Goal: Task Accomplishment & Management: Use online tool/utility

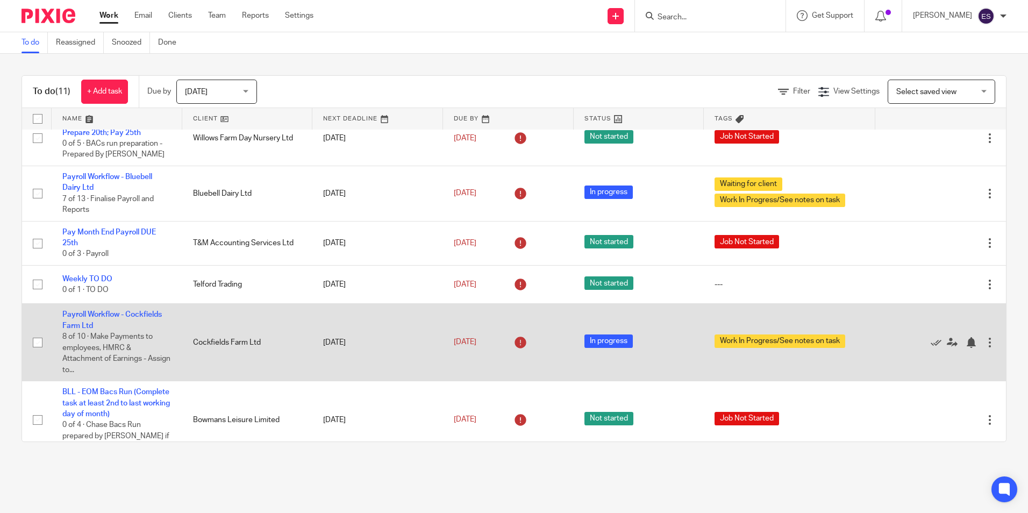
scroll to position [161, 0]
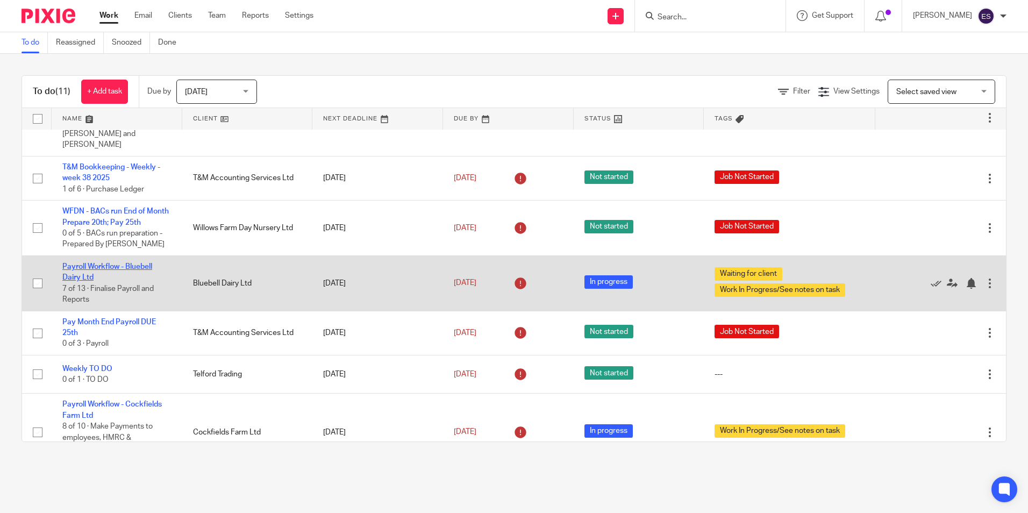
click at [107, 267] on link "Payroll Workflow - Bluebell Dairy Ltd" at bounding box center [107, 272] width 90 height 18
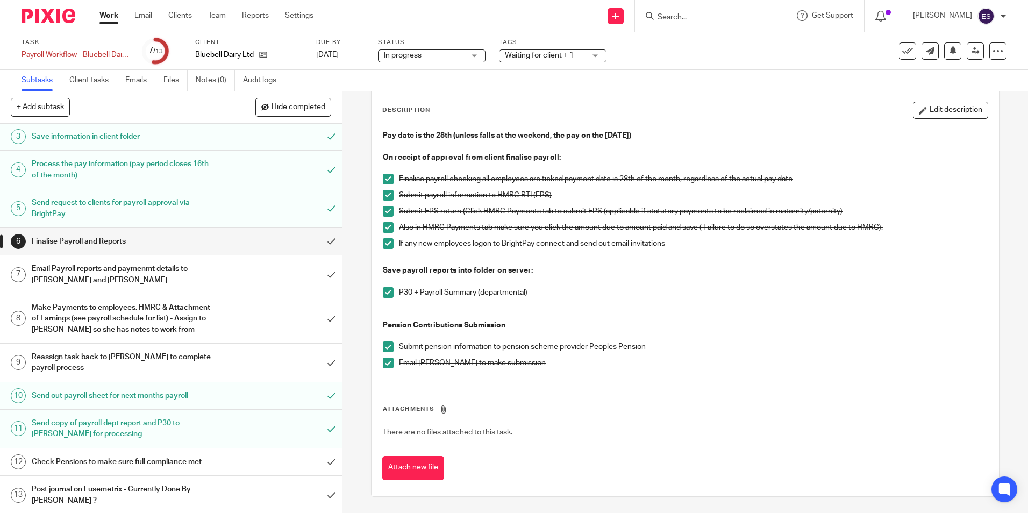
scroll to position [66, 0]
click at [140, 264] on h1 "Email Payroll reports and paymenmt details to [PERSON_NAME] and [PERSON_NAME]" at bounding box center [124, 272] width 185 height 27
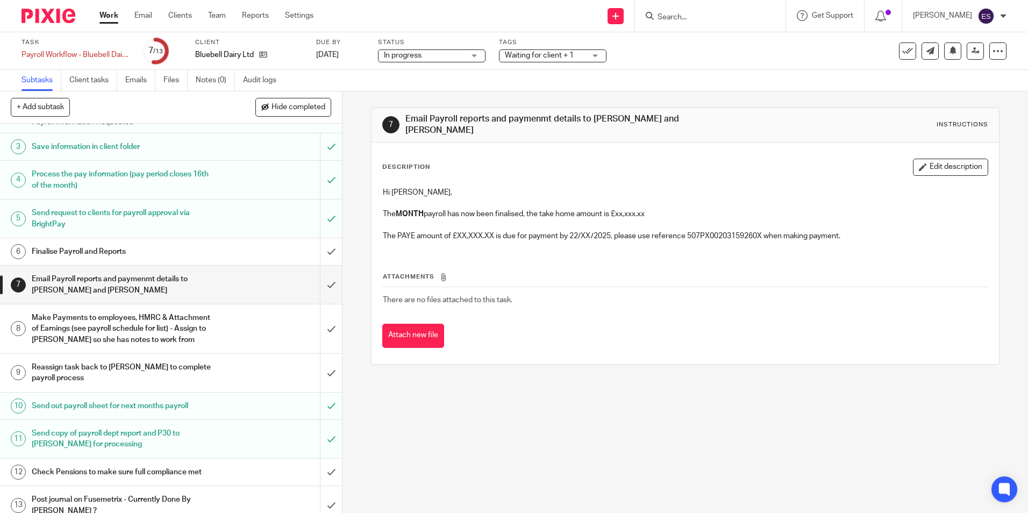
scroll to position [66, 0]
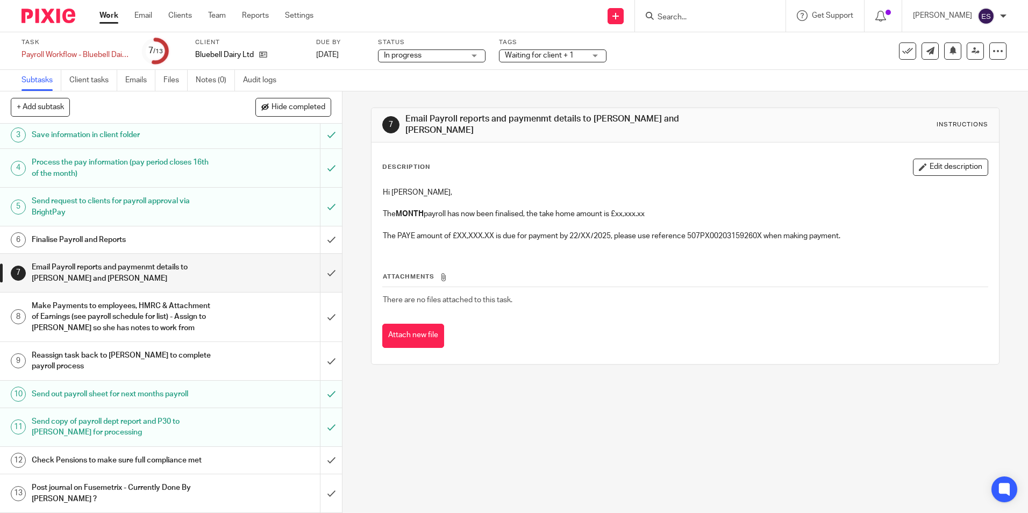
click at [119, 320] on h1 "Make Payments to employees, HMRC & Attachment of Earnings (see payroll schedule…" at bounding box center [124, 317] width 185 height 38
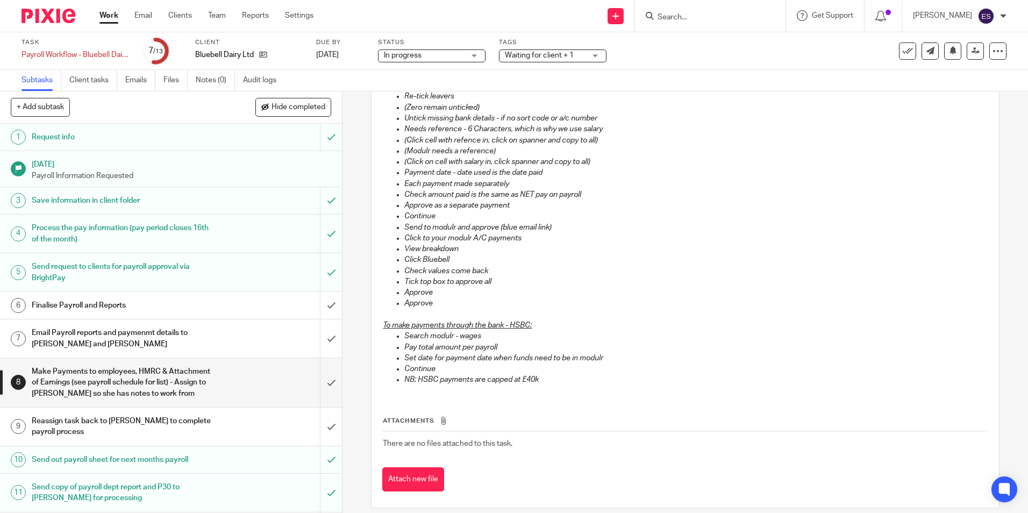
scroll to position [54, 0]
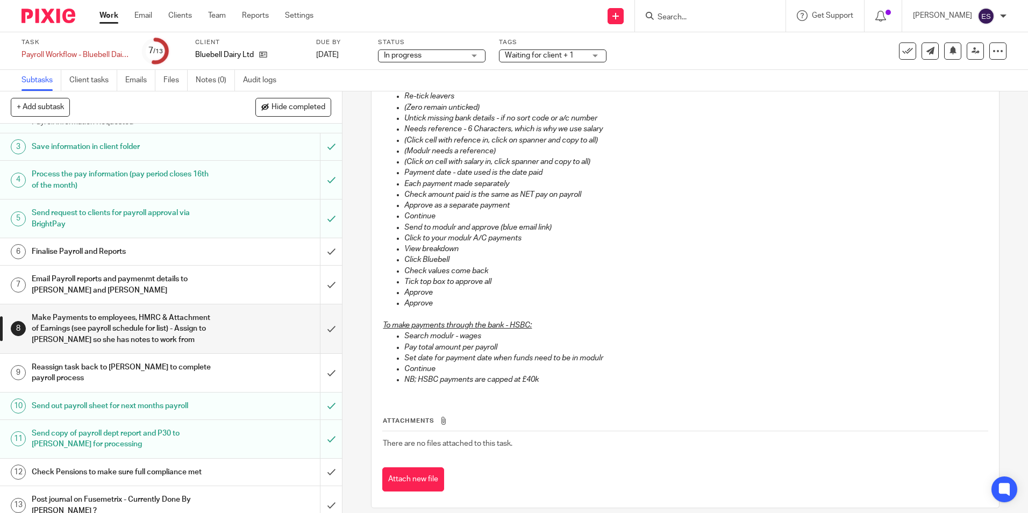
click at [144, 372] on h1 "Reassign task back to [PERSON_NAME] to complete payroll process" at bounding box center [124, 372] width 185 height 27
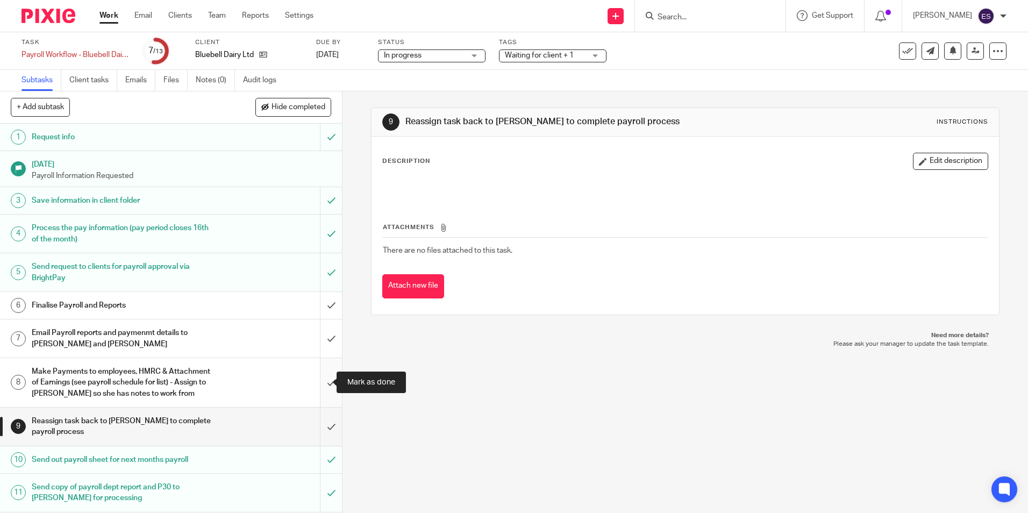
click at [314, 381] on input "submit" at bounding box center [171, 382] width 342 height 49
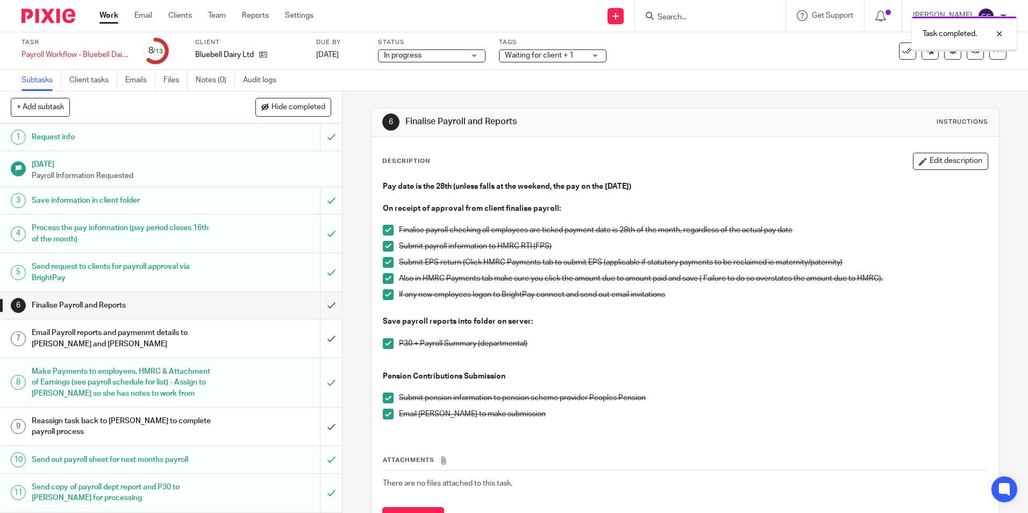
scroll to position [66, 0]
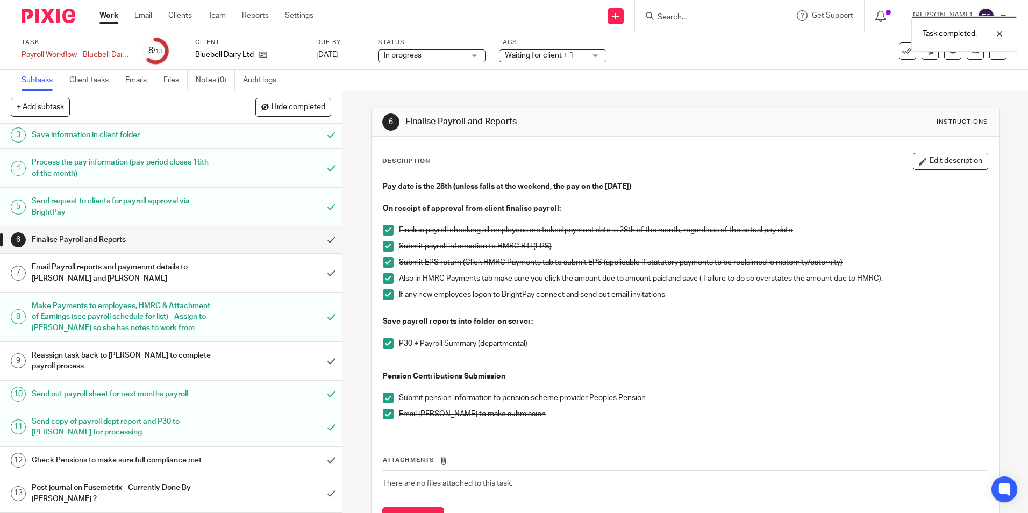
click at [109, 15] on link "Work" at bounding box center [108, 15] width 19 height 11
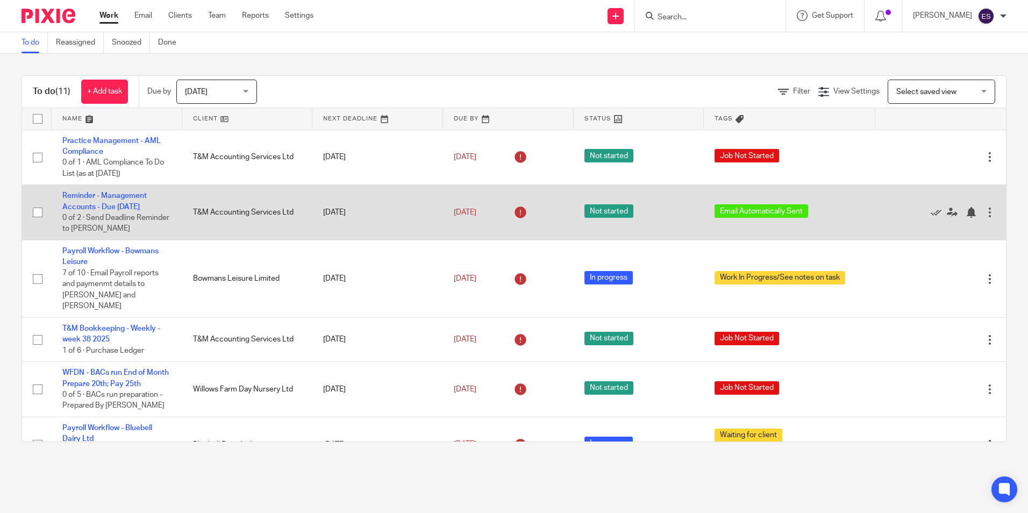
scroll to position [161, 0]
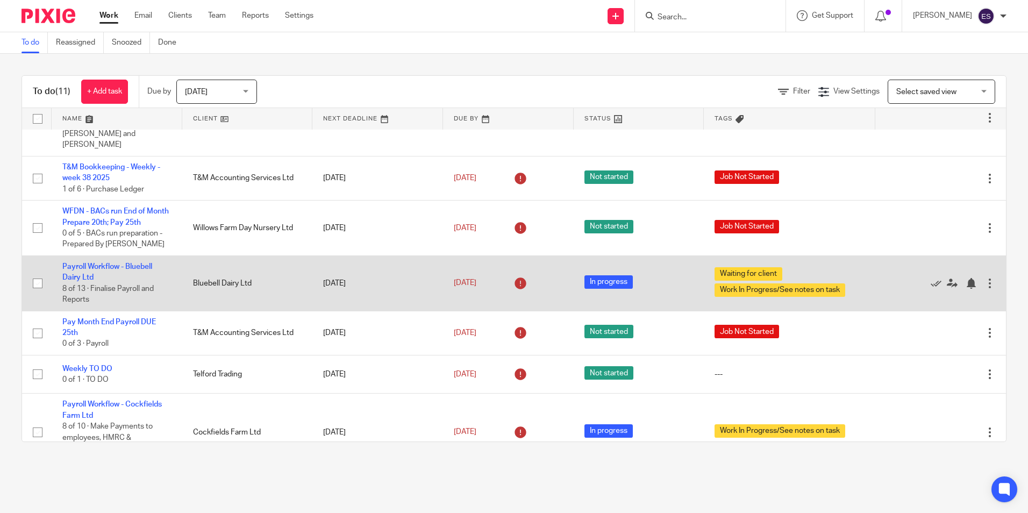
click at [37, 286] on input "checkbox" at bounding box center [37, 283] width 20 height 20
click at [33, 279] on input "checkbox" at bounding box center [37, 283] width 20 height 20
checkbox input "false"
click at [930, 282] on icon at bounding box center [935, 283] width 11 height 11
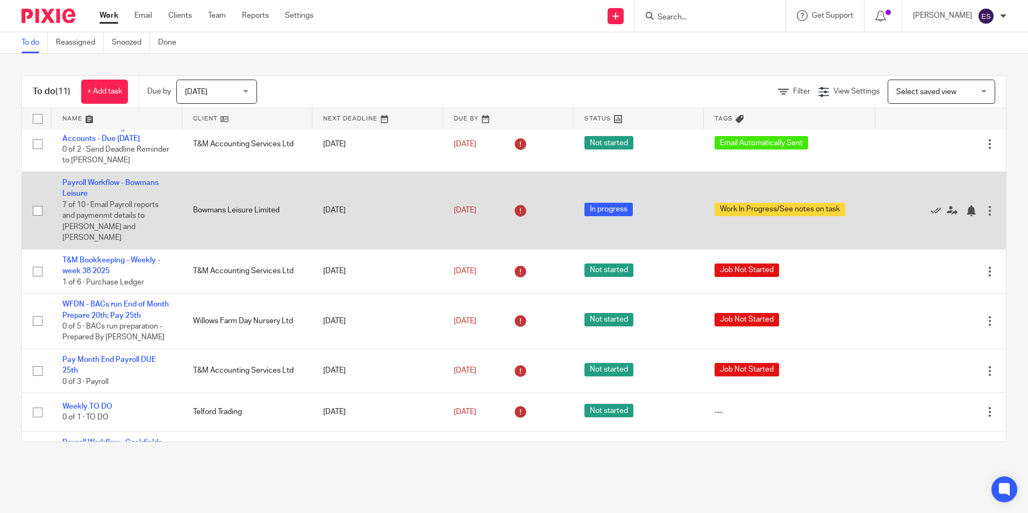
scroll to position [54, 0]
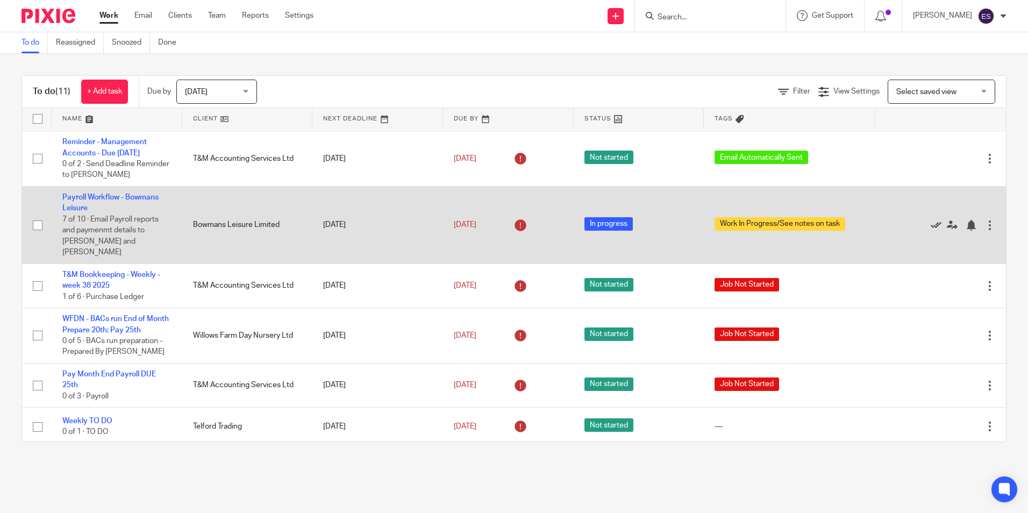
click at [930, 231] on icon at bounding box center [935, 225] width 11 height 11
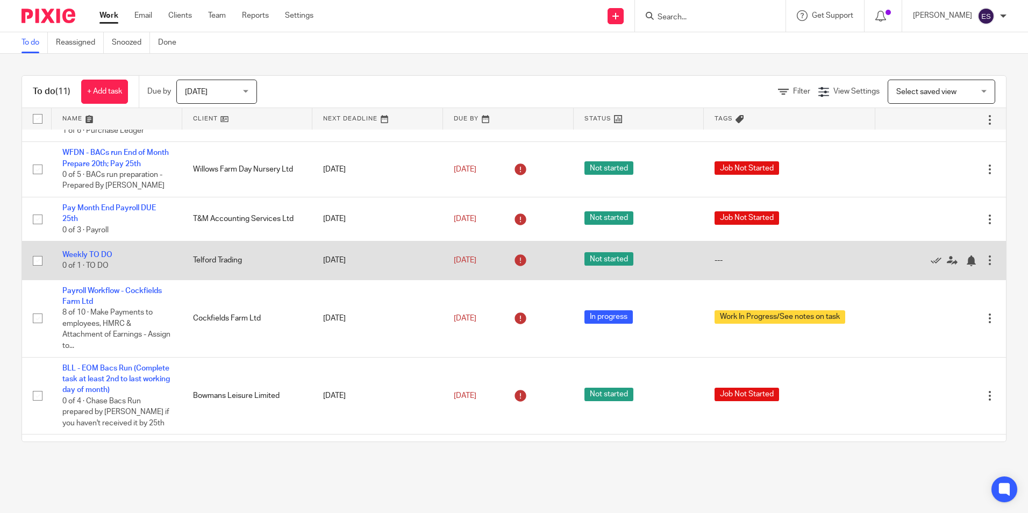
scroll to position [161, 0]
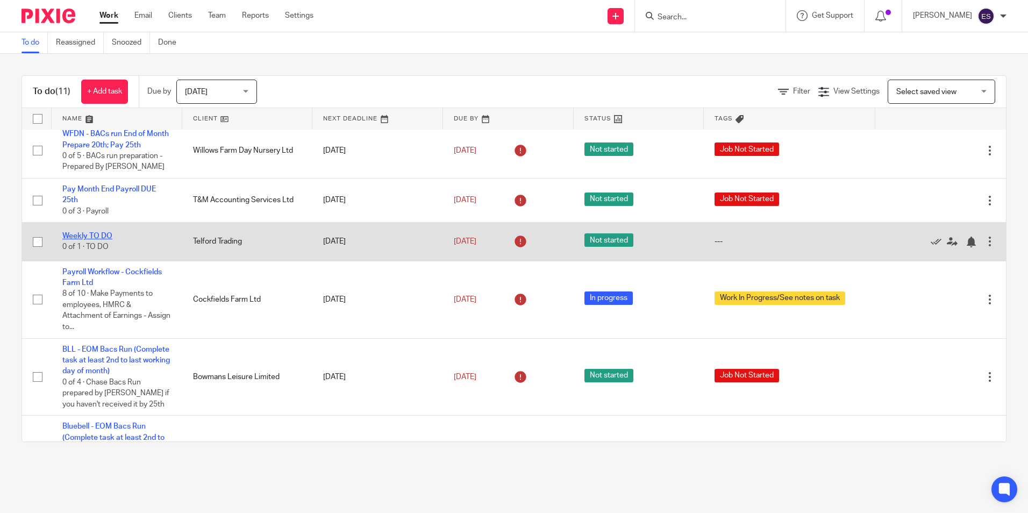
click at [87, 240] on link "Weekly TO DO" at bounding box center [87, 236] width 50 height 8
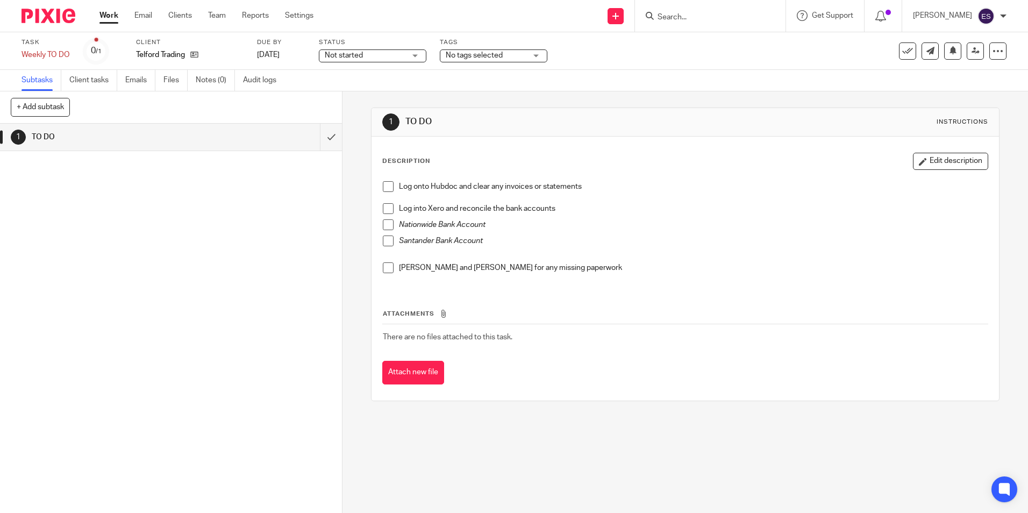
click at [113, 16] on link "Work" at bounding box center [108, 15] width 19 height 11
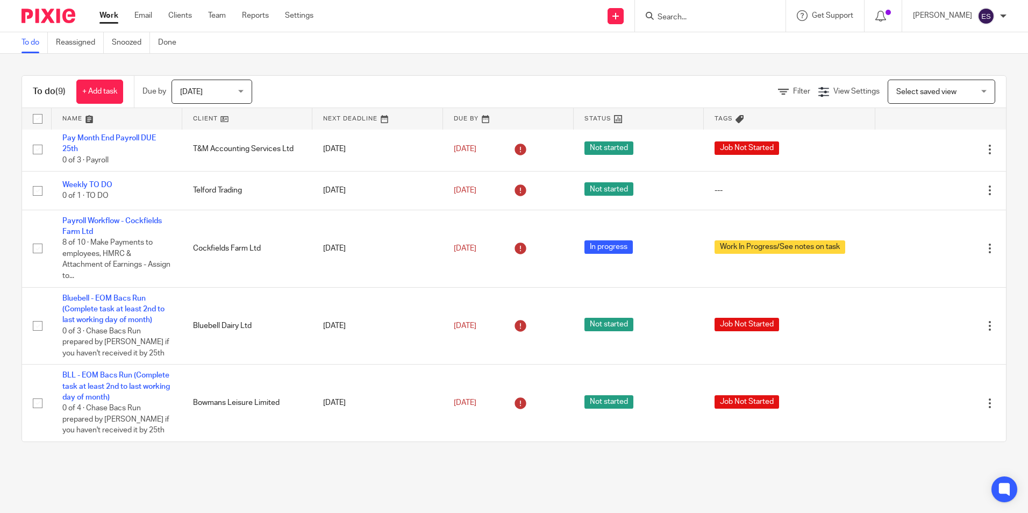
scroll to position [223, 0]
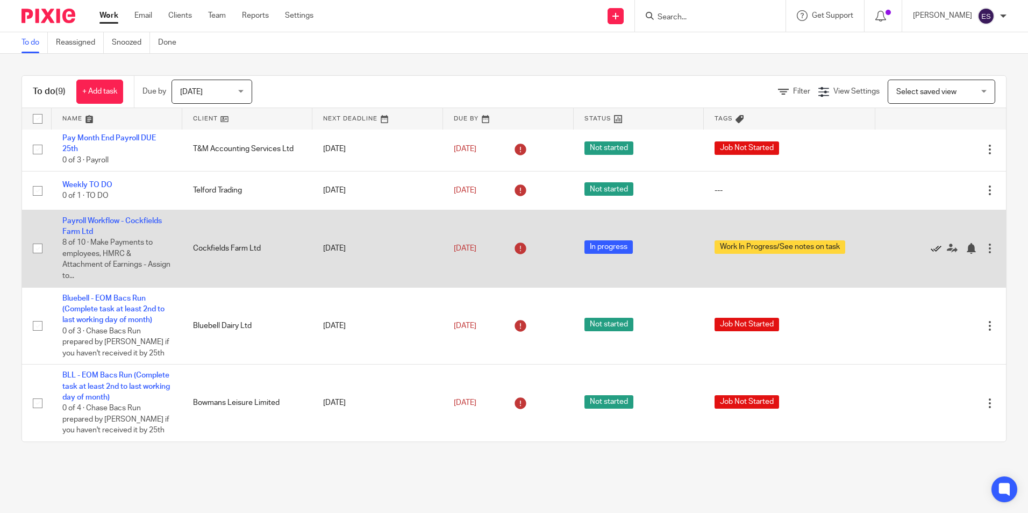
click at [930, 252] on icon at bounding box center [935, 248] width 11 height 11
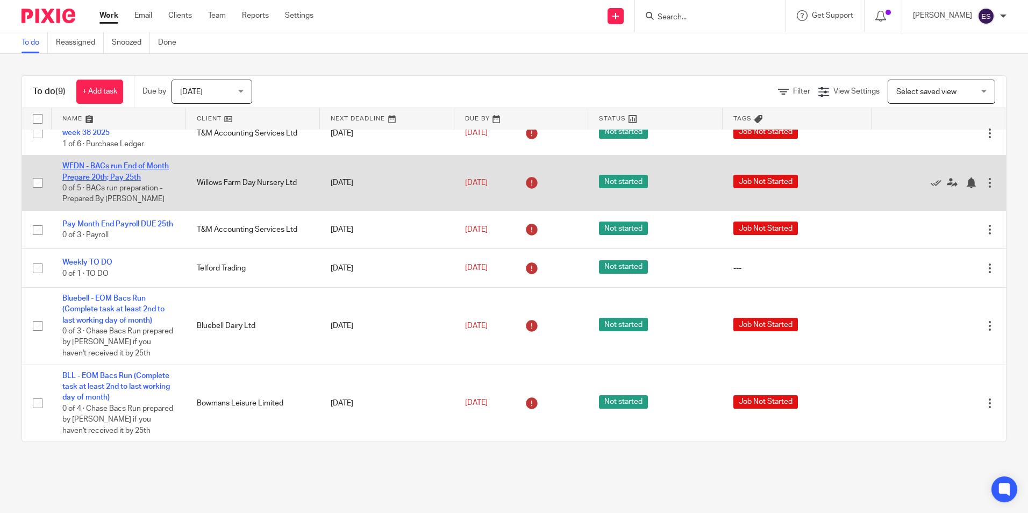
scroll to position [146, 0]
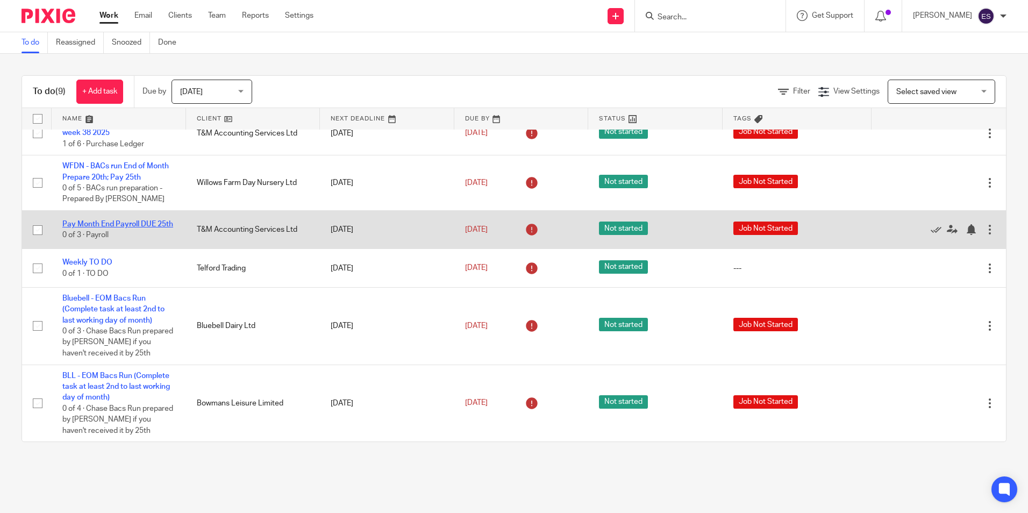
click at [102, 220] on link "Pay Month End Payroll DUE 25th" at bounding box center [117, 224] width 111 height 8
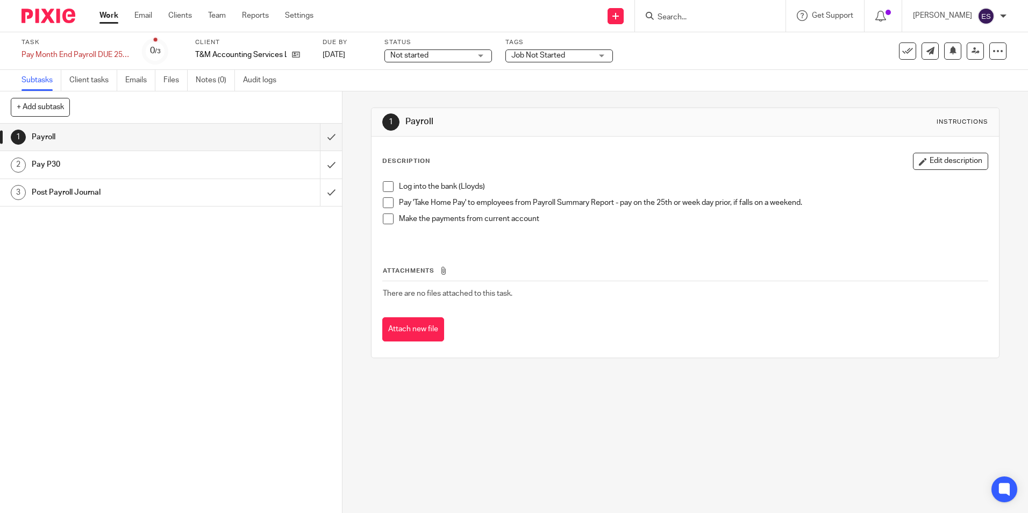
click at [386, 188] on span at bounding box center [388, 186] width 11 height 11
click at [386, 204] on span at bounding box center [388, 202] width 11 height 11
click at [383, 219] on span at bounding box center [388, 218] width 11 height 11
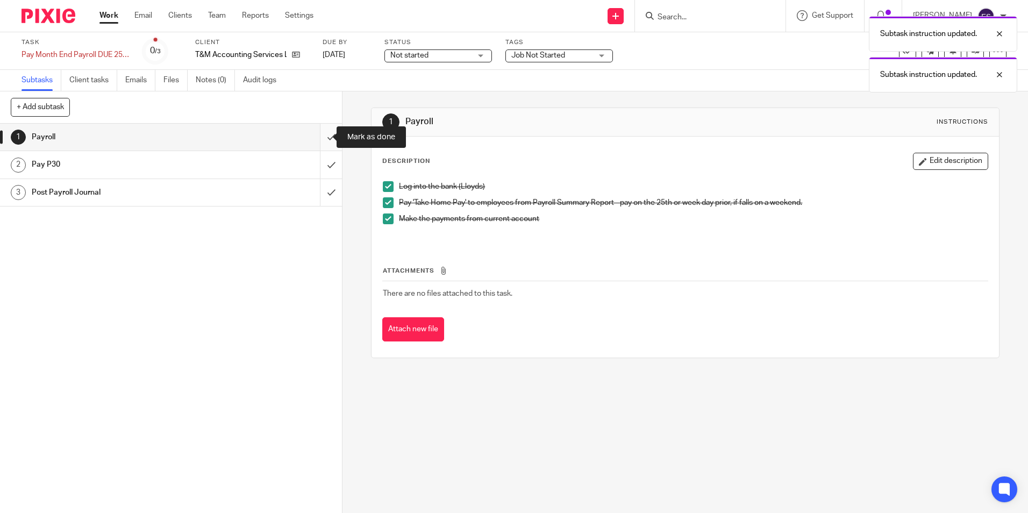
click at [323, 137] on input "submit" at bounding box center [171, 137] width 342 height 27
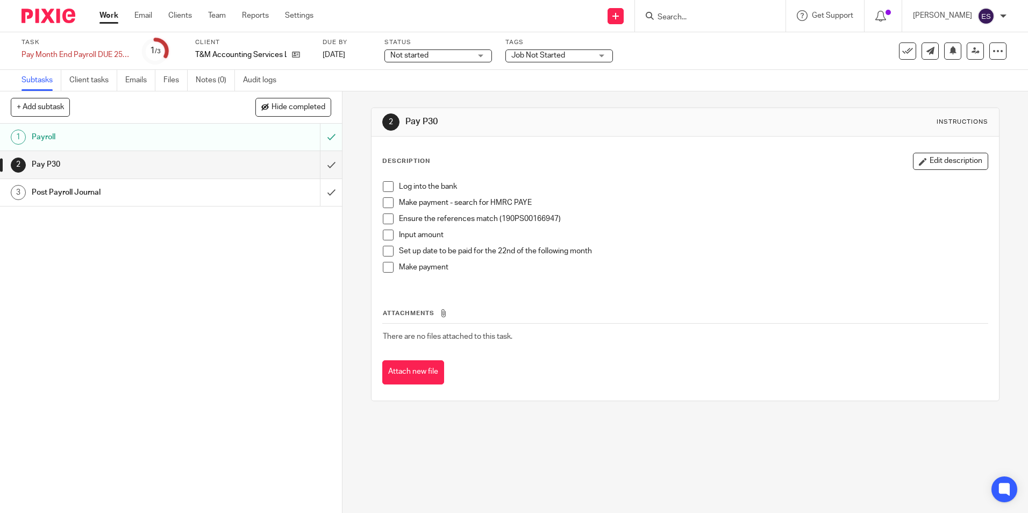
click at [383, 185] on span at bounding box center [388, 186] width 11 height 11
click at [385, 203] on span at bounding box center [388, 202] width 11 height 11
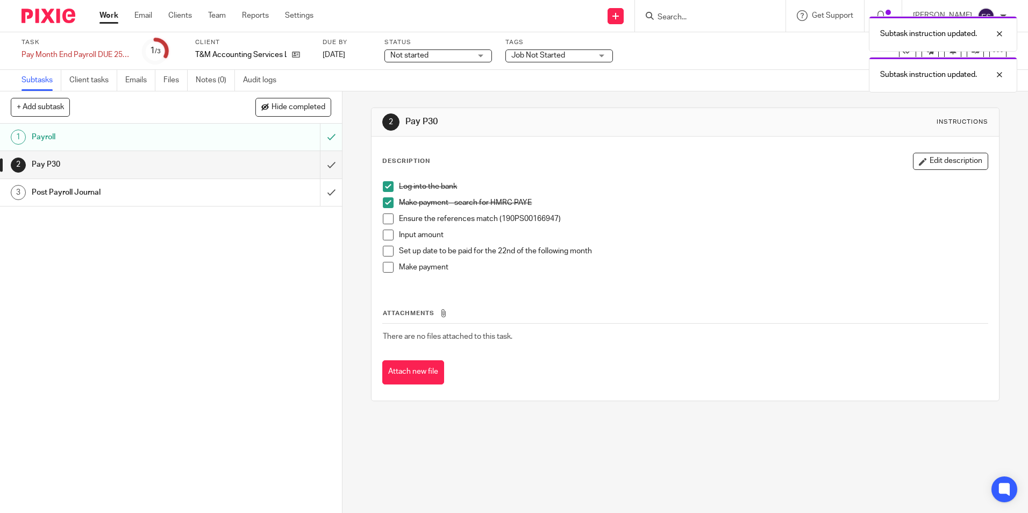
click at [387, 218] on span at bounding box center [388, 218] width 11 height 11
click at [399, 237] on p "Input amount" at bounding box center [693, 235] width 588 height 11
click at [388, 232] on span at bounding box center [388, 235] width 11 height 11
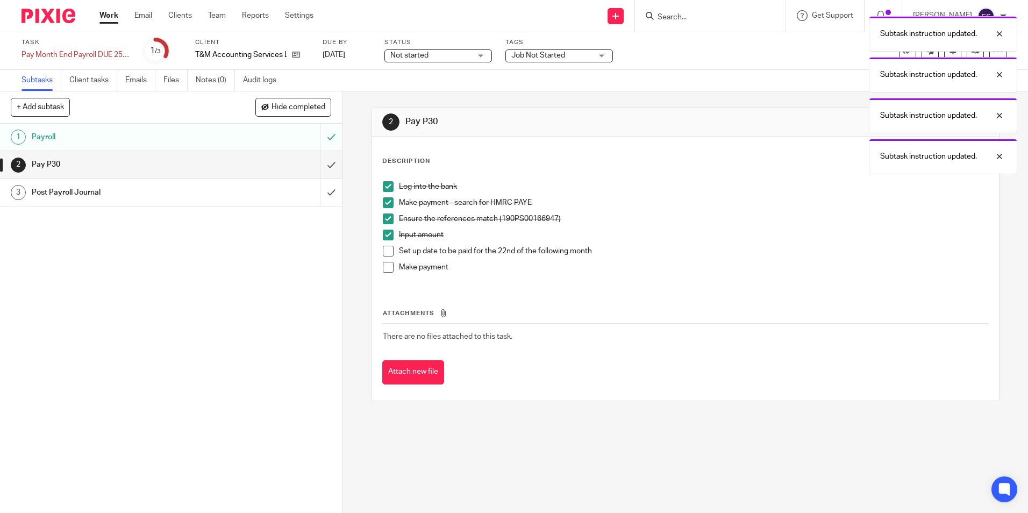
click at [386, 250] on span at bounding box center [388, 251] width 11 height 11
click at [386, 262] on span at bounding box center [388, 267] width 11 height 11
click at [324, 165] on input "submit" at bounding box center [171, 164] width 342 height 27
